Goal: Task Accomplishment & Management: Use online tool/utility

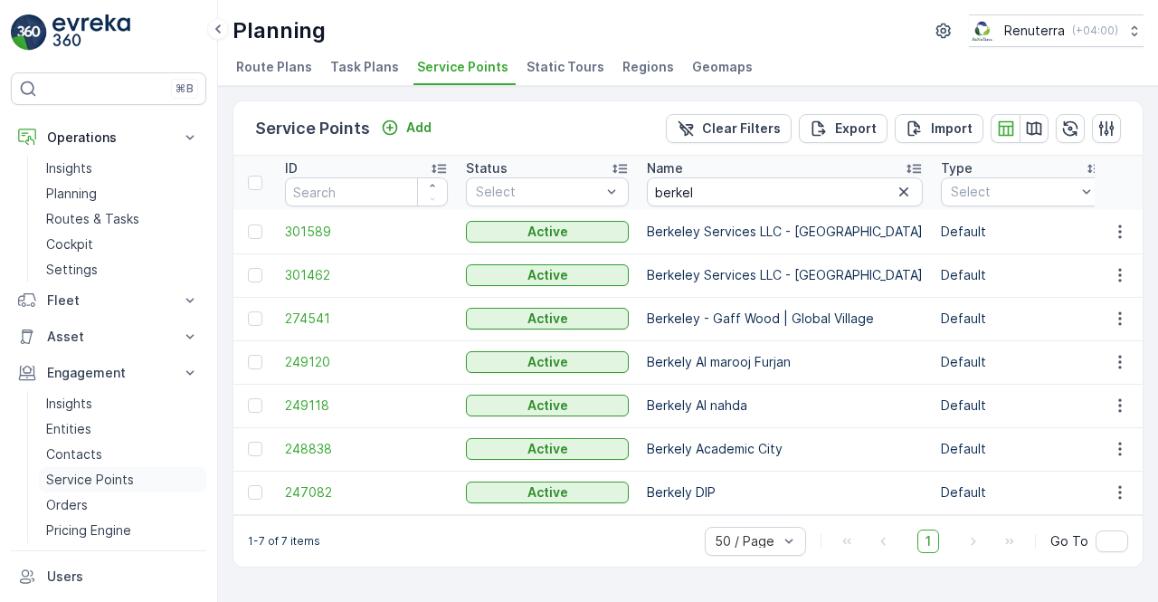
click at [95, 470] on p "Service Points" at bounding box center [90, 479] width 88 height 18
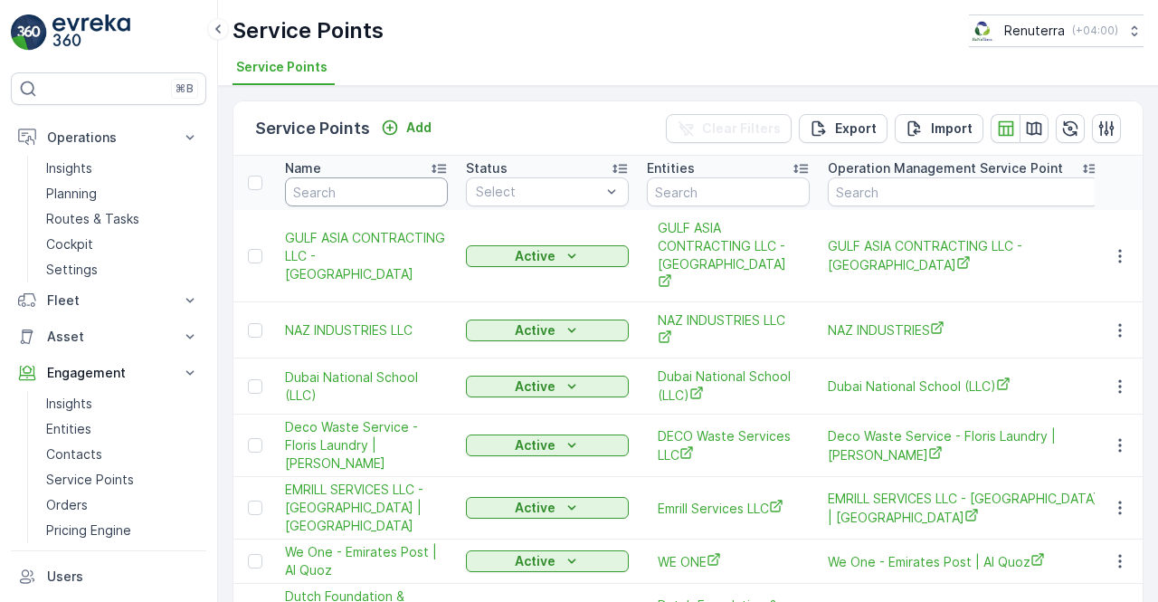
click at [346, 184] on input "text" at bounding box center [366, 191] width 163 height 29
type input "berkry"
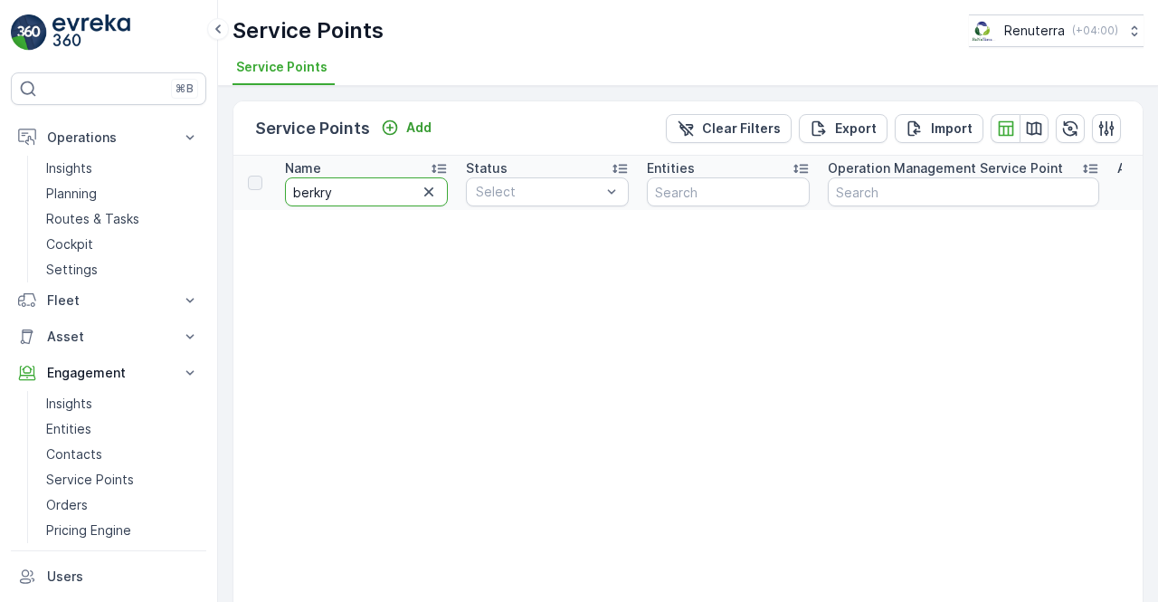
click at [340, 195] on input "berkry" at bounding box center [366, 191] width 163 height 29
type input "berk"
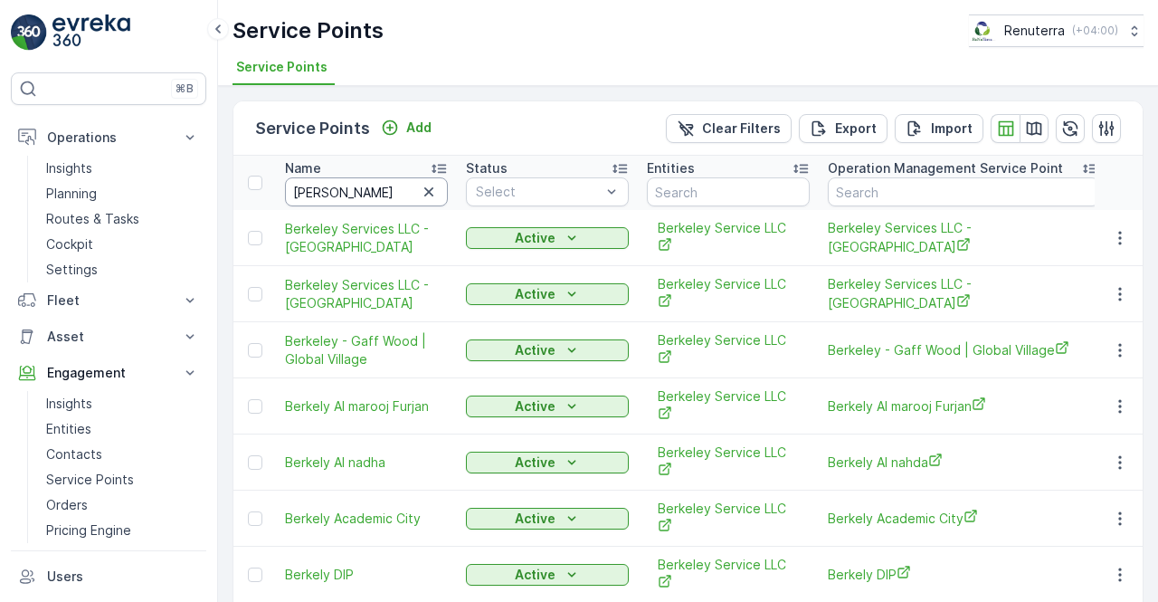
click at [322, 180] on input "berk" at bounding box center [366, 191] width 163 height 29
type input "b"
type input "d"
type input "er"
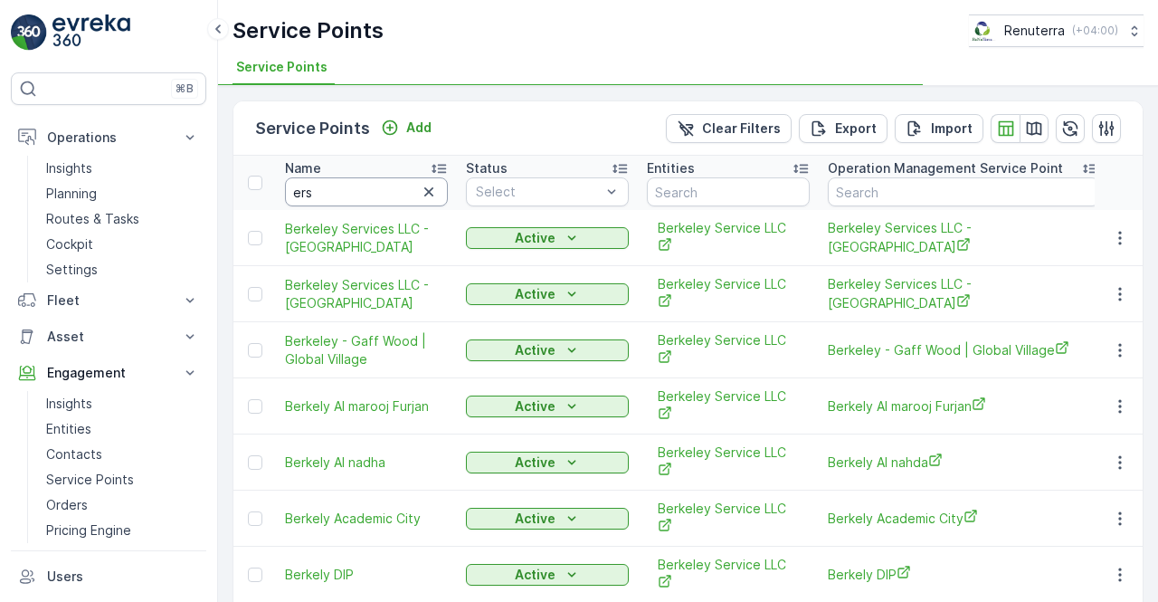
click at [321, 194] on input "ers" at bounding box center [366, 191] width 163 height 29
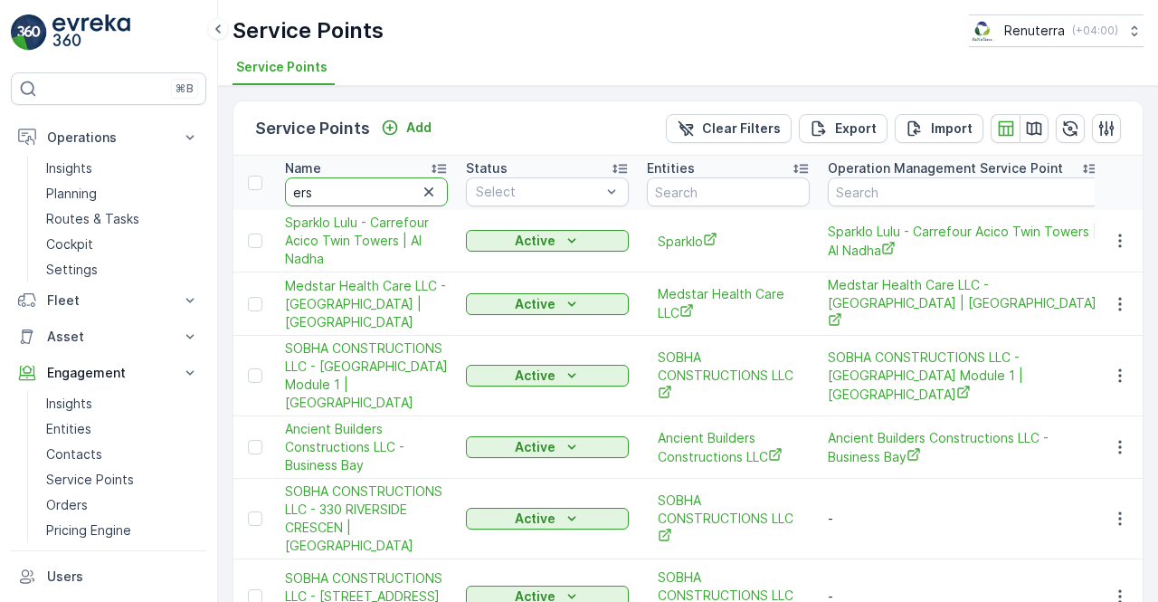
drag, startPoint x: 329, startPoint y: 198, endPoint x: 314, endPoint y: 198, distance: 15.4
click at [314, 198] on input "ers" at bounding box center [366, 191] width 163 height 29
type input "e"
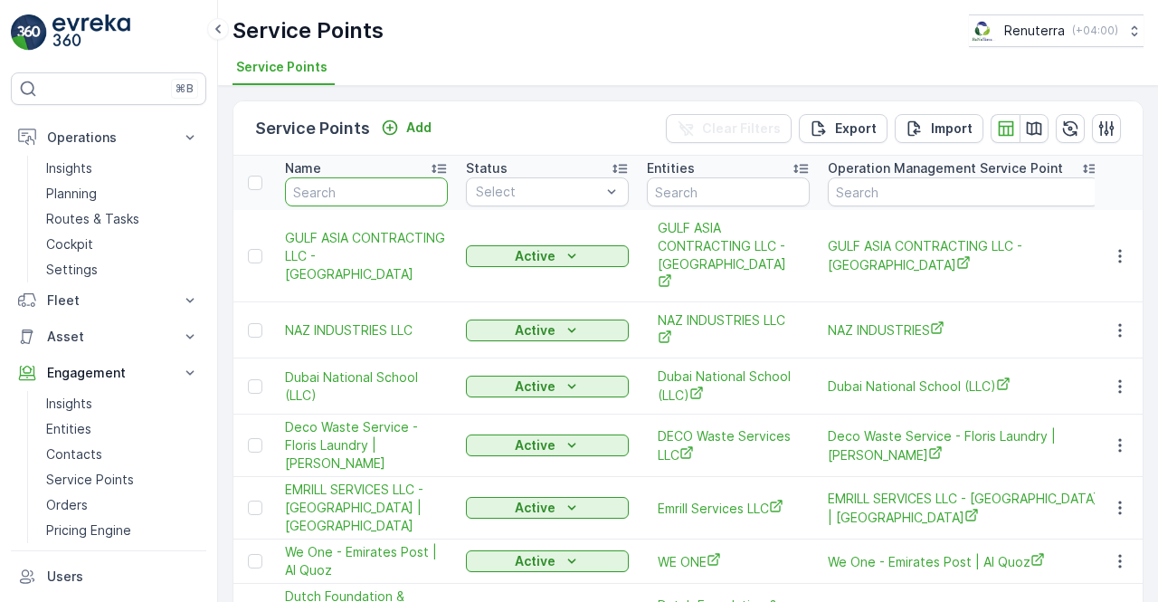
click at [314, 198] on input "text" at bounding box center [366, 191] width 163 height 29
type input "desr"
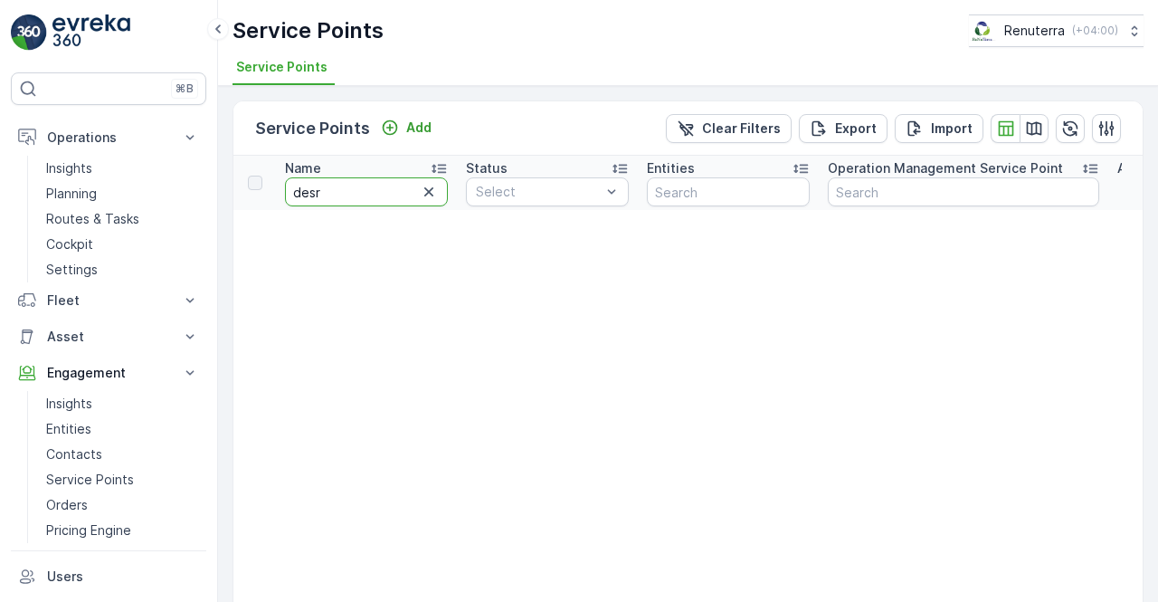
click at [314, 198] on input "desr" at bounding box center [366, 191] width 163 height 29
click at [333, 195] on input "desr" at bounding box center [366, 191] width 163 height 29
type input "deser"
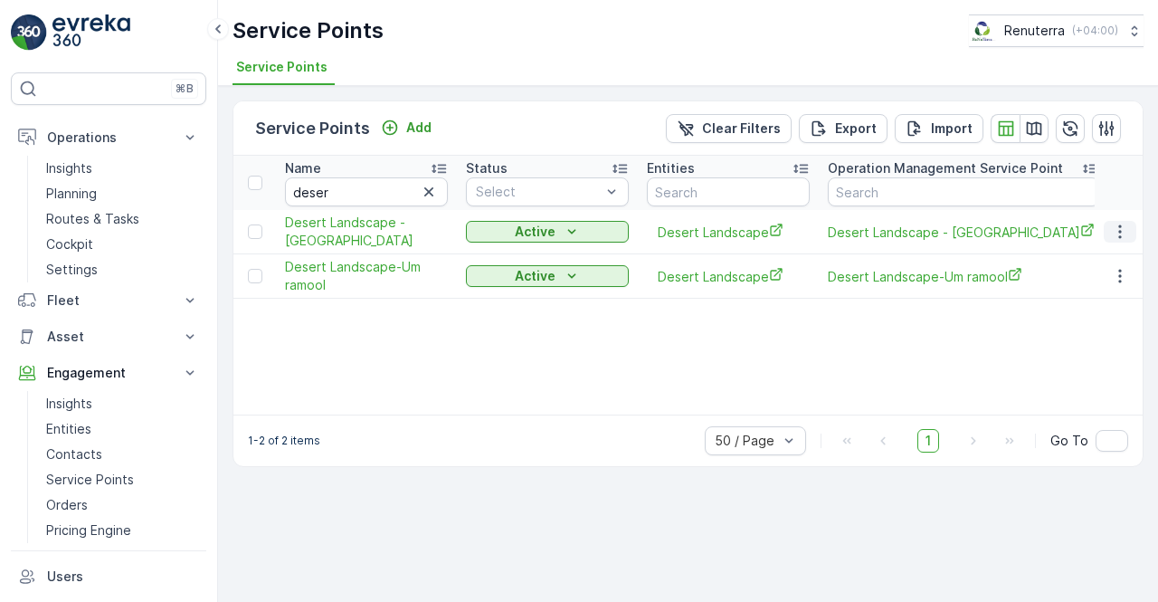
click at [1115, 227] on icon "button" at bounding box center [1120, 232] width 18 height 18
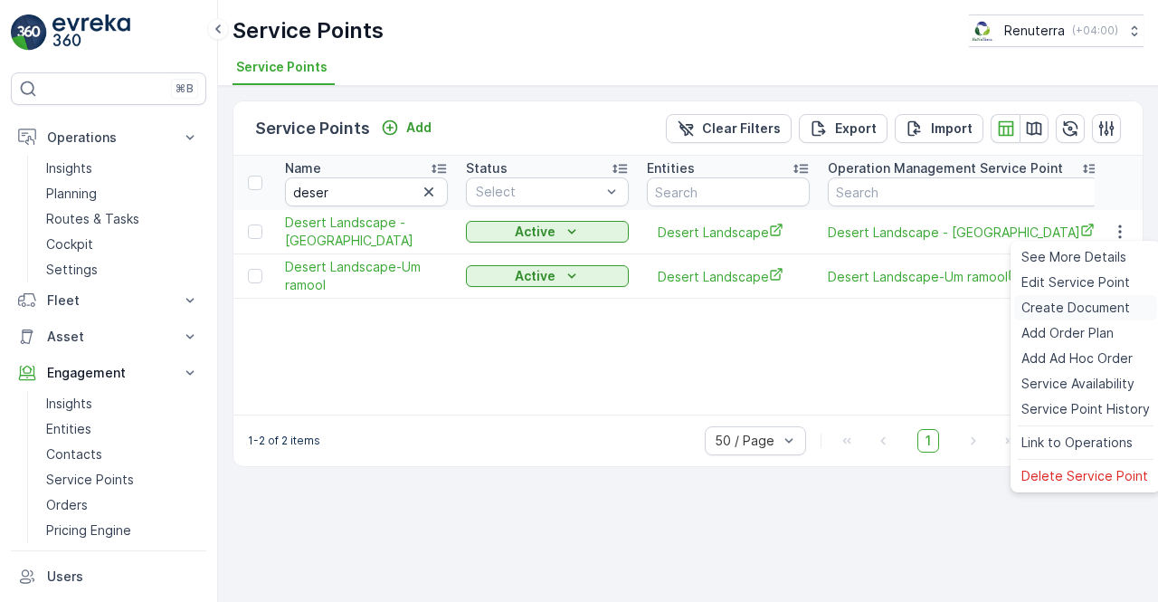
click at [1065, 308] on span "Create Document" at bounding box center [1075, 308] width 109 height 18
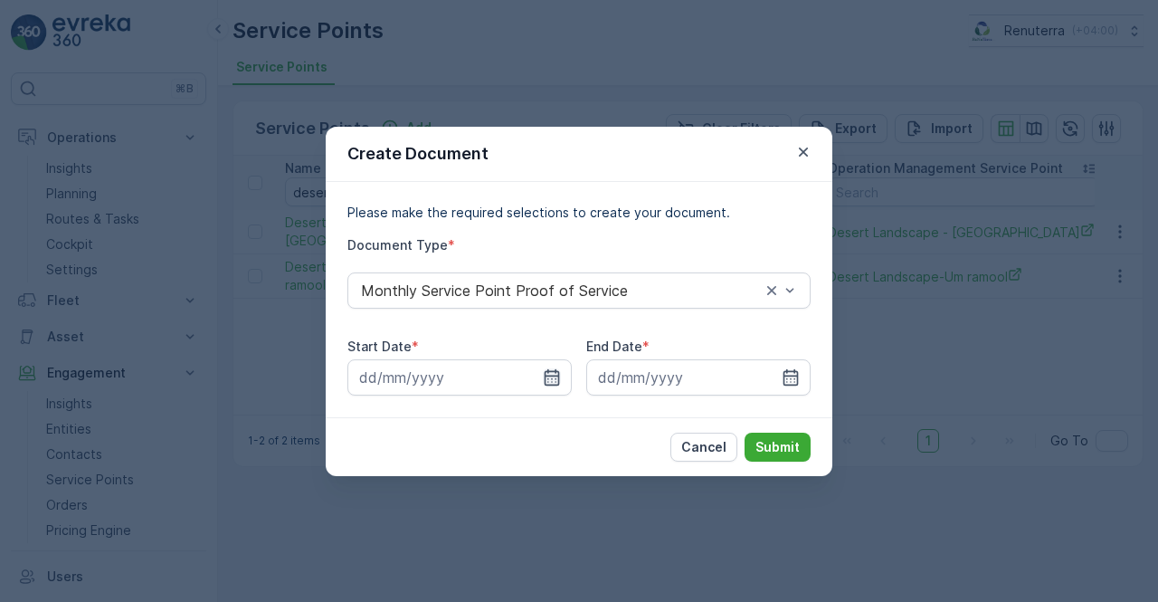
click at [547, 375] on icon "button" at bounding box center [552, 376] width 15 height 16
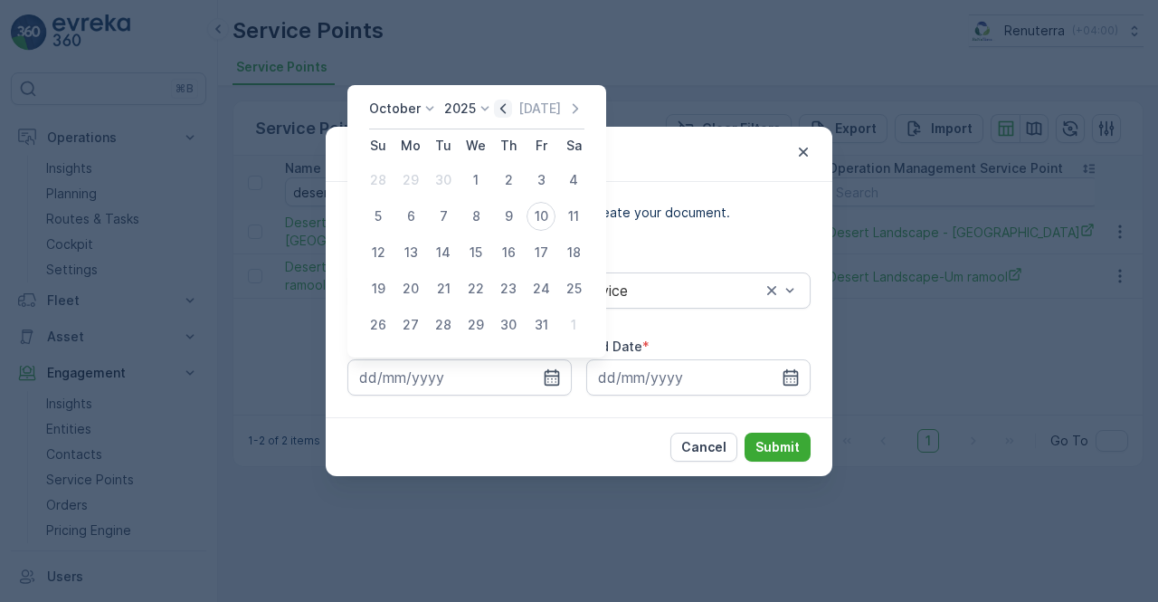
click at [505, 112] on icon "button" at bounding box center [503, 109] width 18 height 18
click at [408, 176] on div "1" at bounding box center [410, 180] width 29 height 29
type input "01.09.2025"
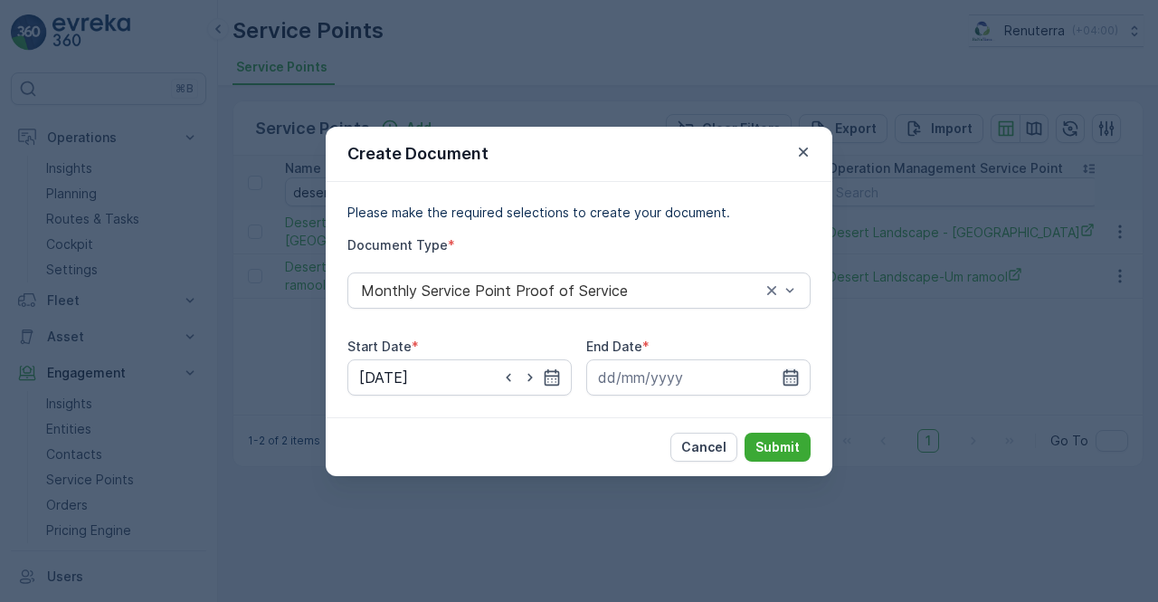
click at [794, 372] on icon "button" at bounding box center [790, 376] width 15 height 16
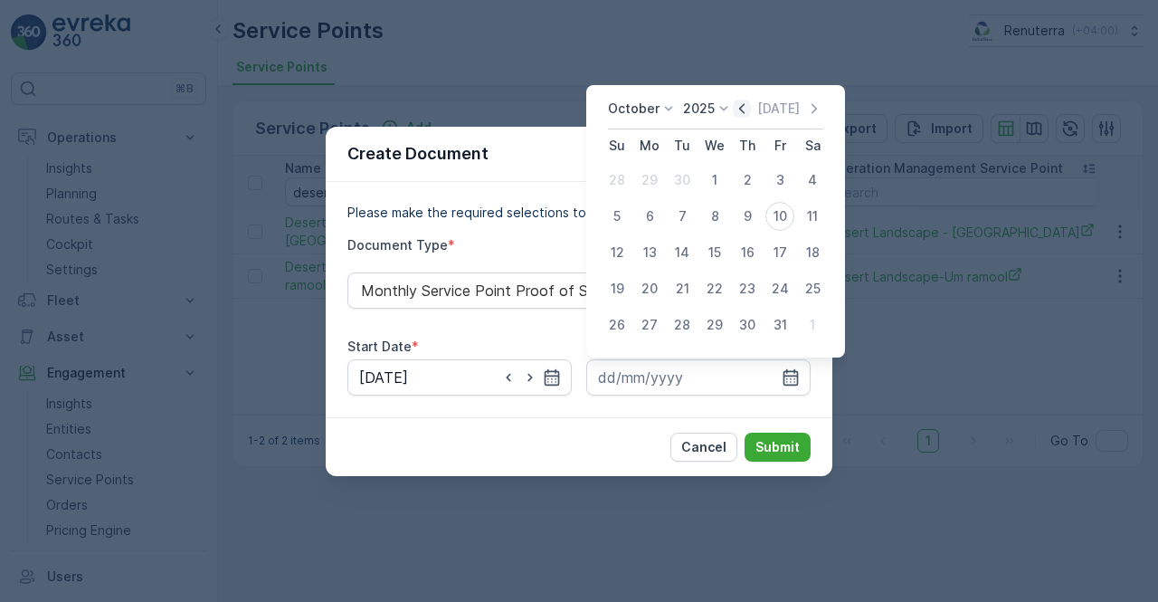
click at [749, 110] on icon "button" at bounding box center [742, 109] width 18 height 18
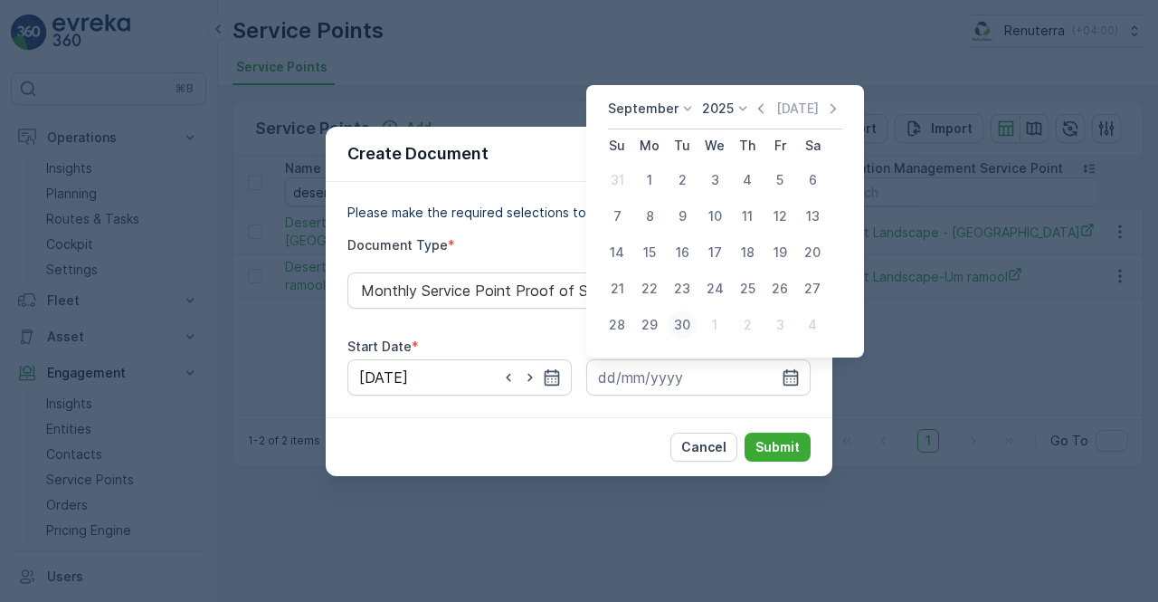
click at [693, 319] on div "30" at bounding box center [682, 324] width 29 height 29
type input "30.09.2025"
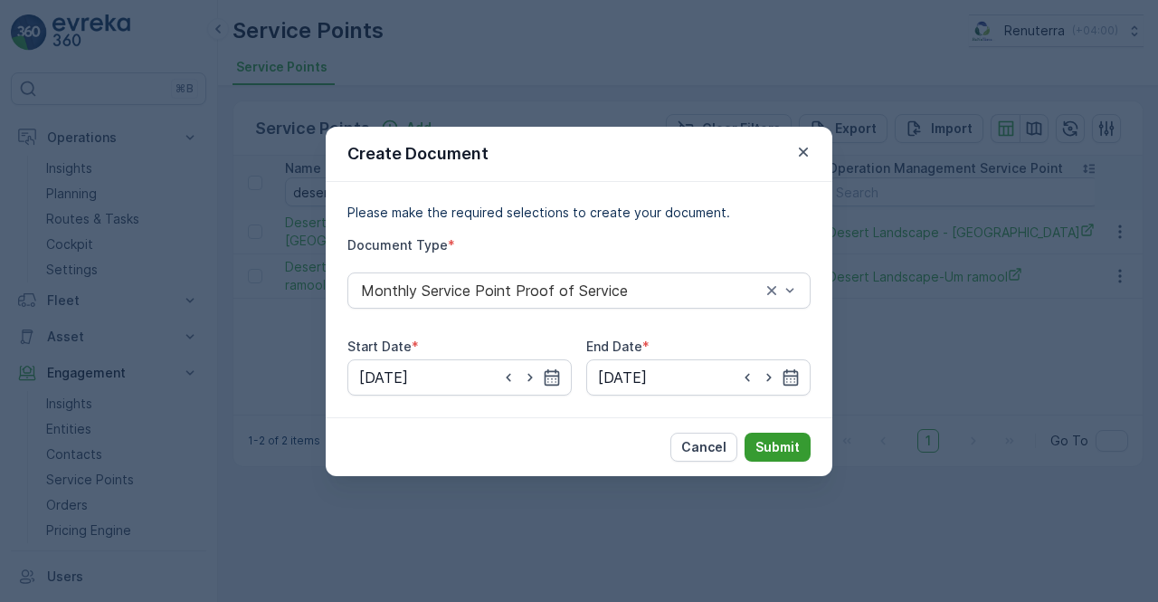
click at [773, 443] on p "Submit" at bounding box center [777, 447] width 44 height 18
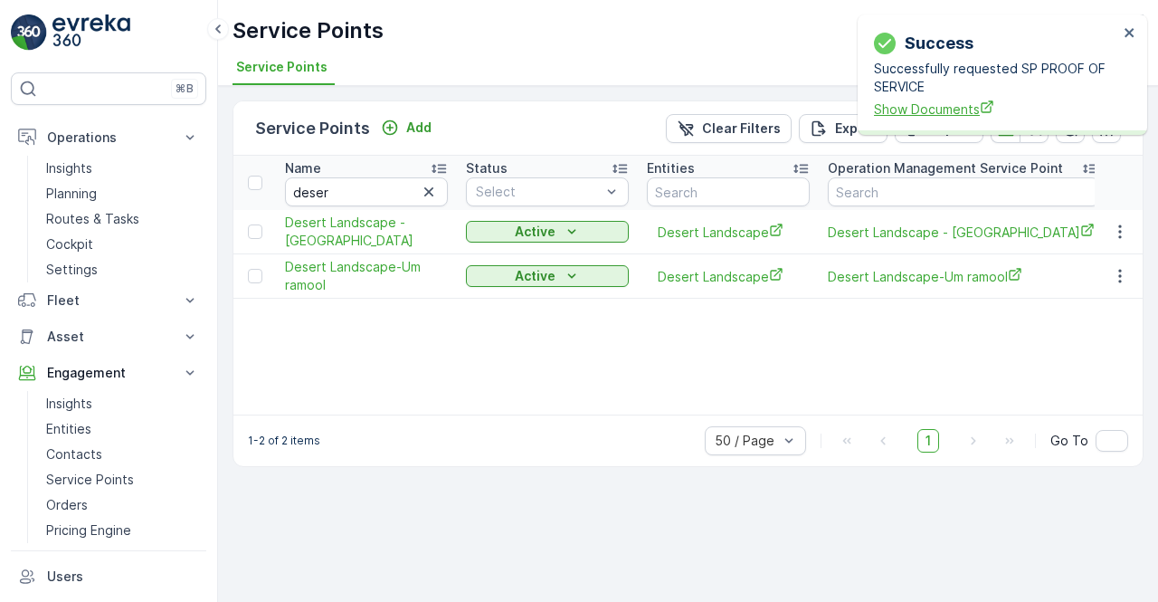
click at [917, 111] on span "Show Documents" at bounding box center [996, 109] width 244 height 19
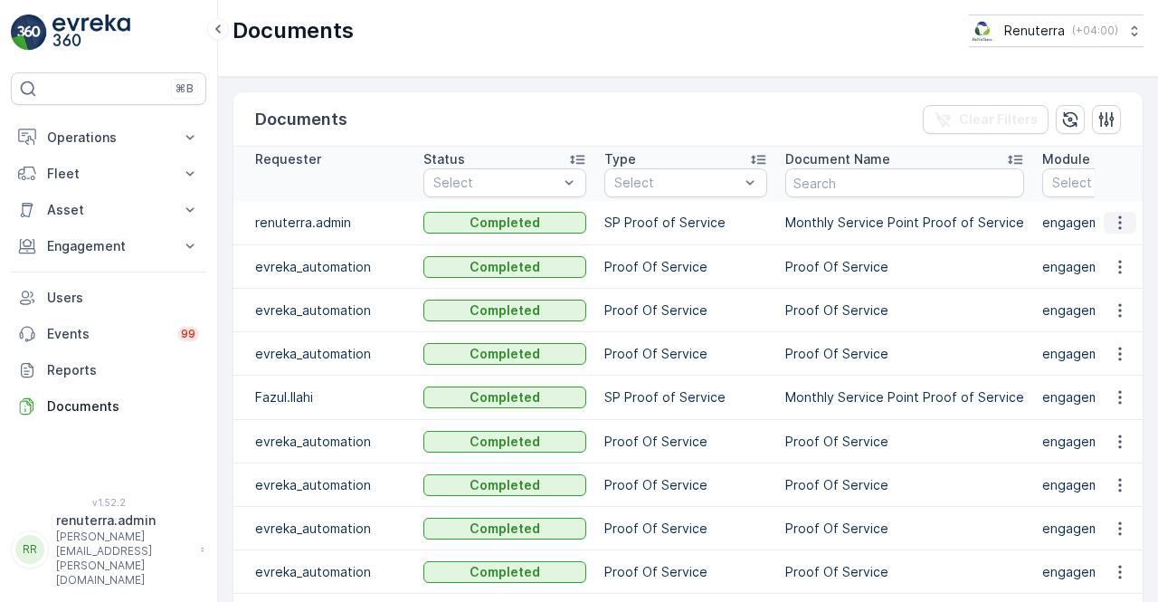
click at [1123, 218] on icon "button" at bounding box center [1120, 222] width 18 height 18
click at [1119, 220] on icon "button" at bounding box center [1120, 222] width 18 height 18
click at [1120, 223] on icon "button" at bounding box center [1120, 222] width 18 height 18
click at [1111, 249] on span "See Details" at bounding box center [1115, 248] width 70 height 18
